Goal: Task Accomplishment & Management: Manage account settings

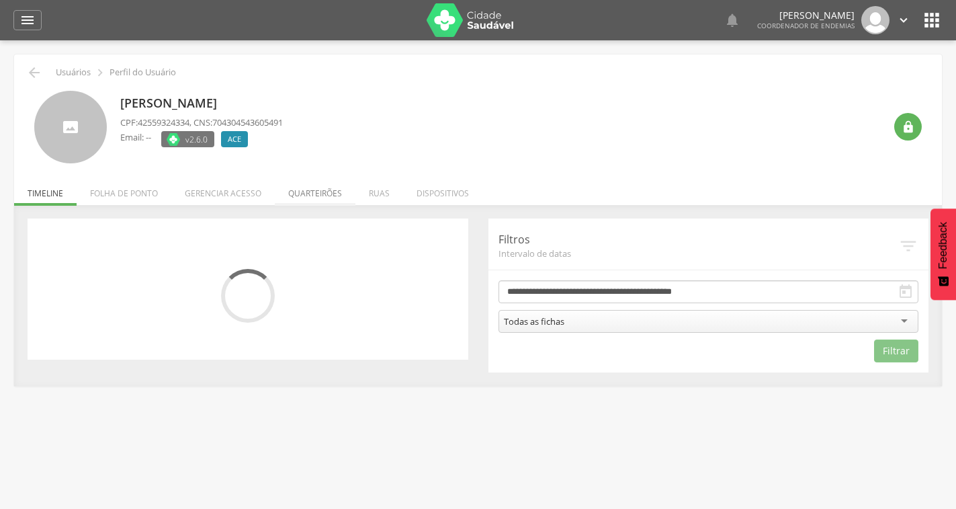
click at [324, 183] on li "Quarteirões" at bounding box center [315, 190] width 81 height 32
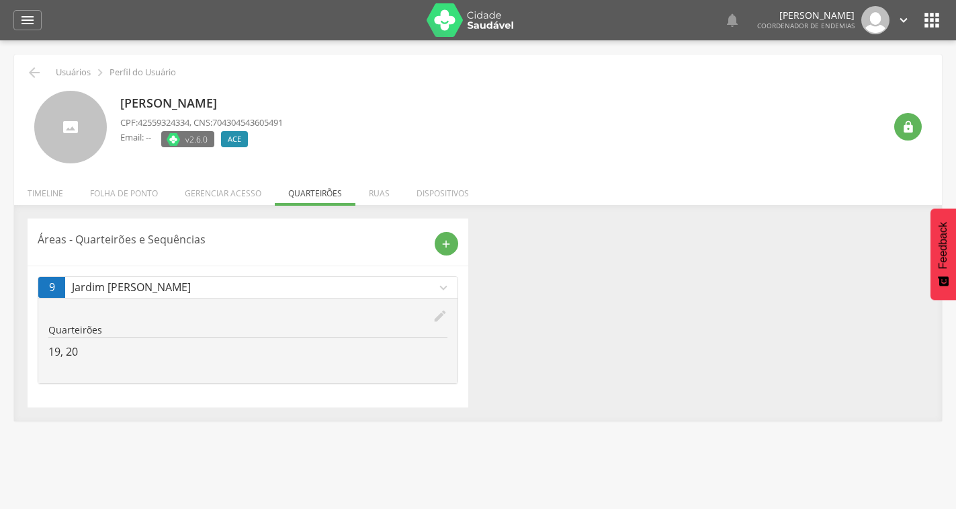
click at [441, 316] on icon "edit" at bounding box center [440, 315] width 15 height 15
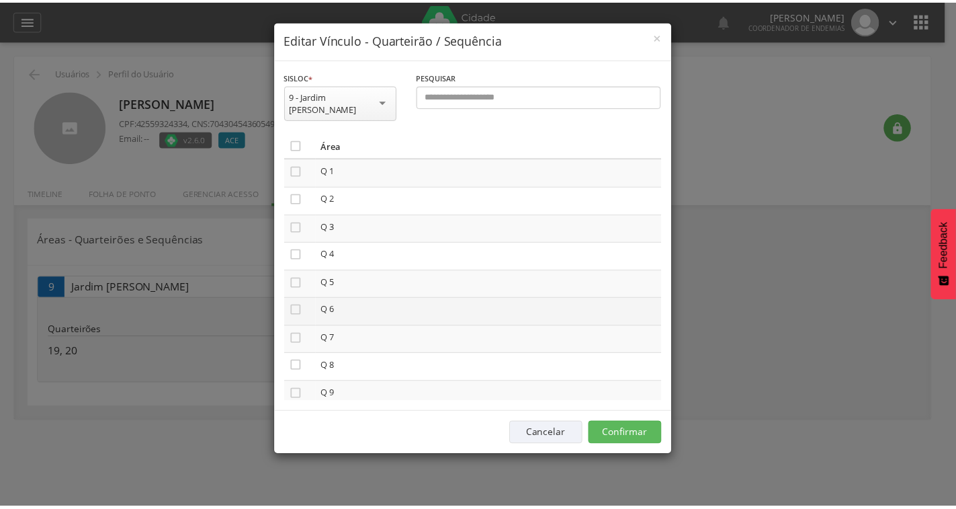
scroll to position [336, 0]
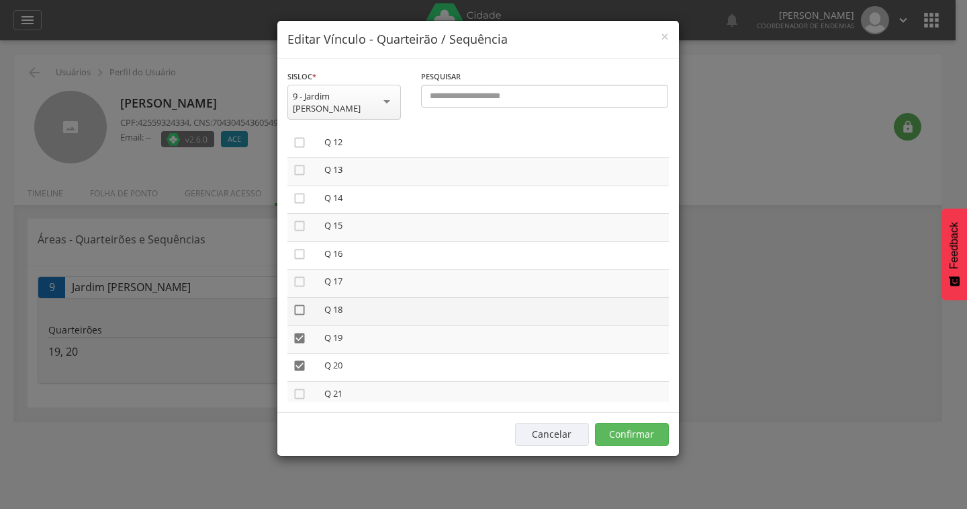
click at [299, 303] on icon "" at bounding box center [299, 309] width 13 height 13
click at [629, 423] on button "Confirmar" at bounding box center [632, 434] width 74 height 23
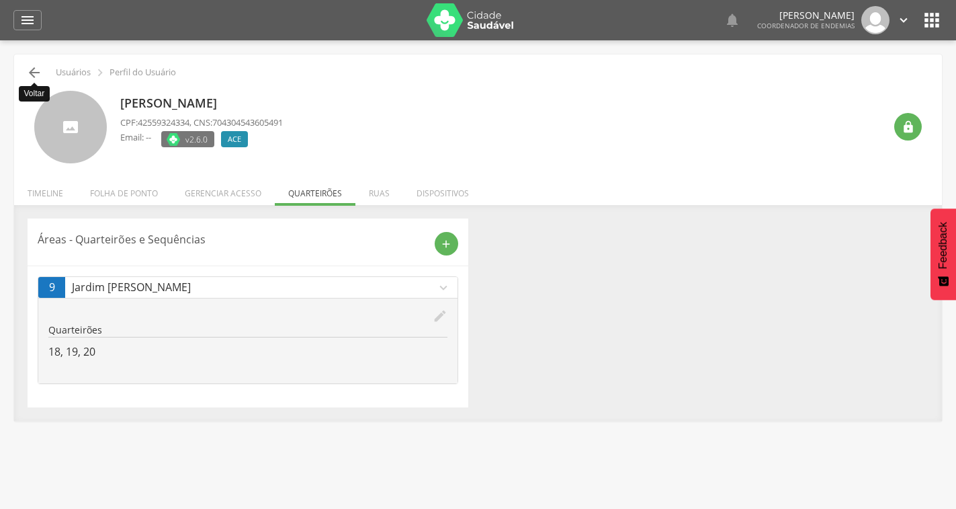
click at [31, 67] on icon "" at bounding box center [34, 72] width 16 height 16
